Goal: Navigation & Orientation: Find specific page/section

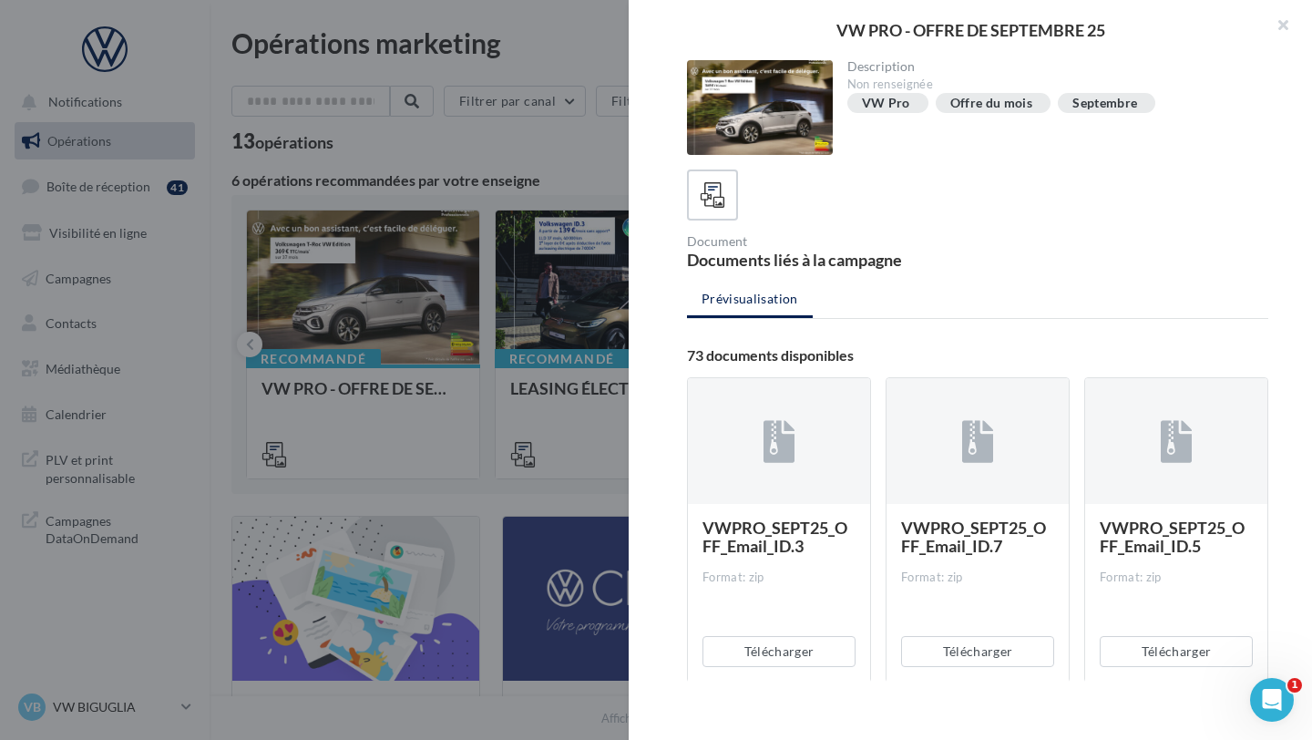
scroll to position [1873, 0]
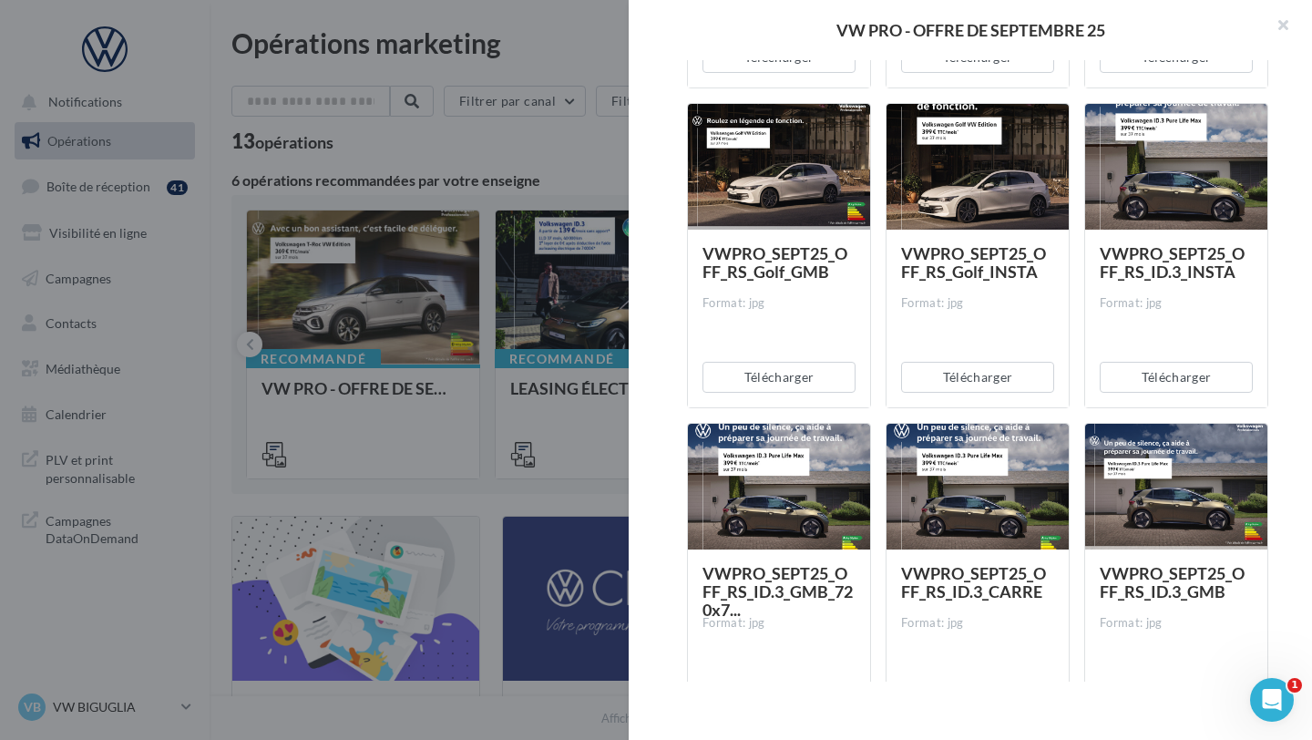
click at [427, 219] on div at bounding box center [656, 370] width 1312 height 740
